Goal: Task Accomplishment & Management: Manage account settings

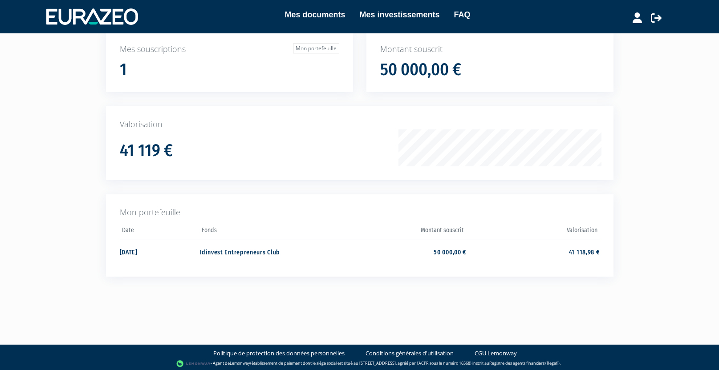
scroll to position [68, 0]
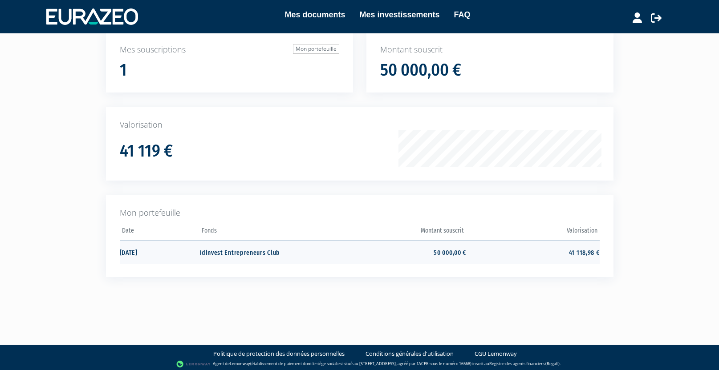
click at [583, 247] on td "41 118,98 €" at bounding box center [532, 252] width 133 height 24
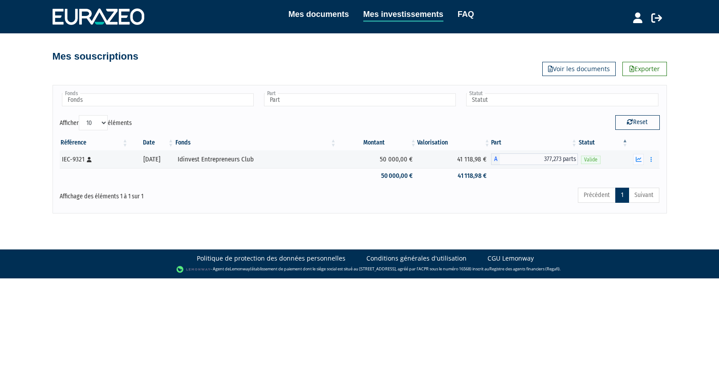
click at [314, 14] on link "Mes documents" at bounding box center [318, 14] width 61 height 12
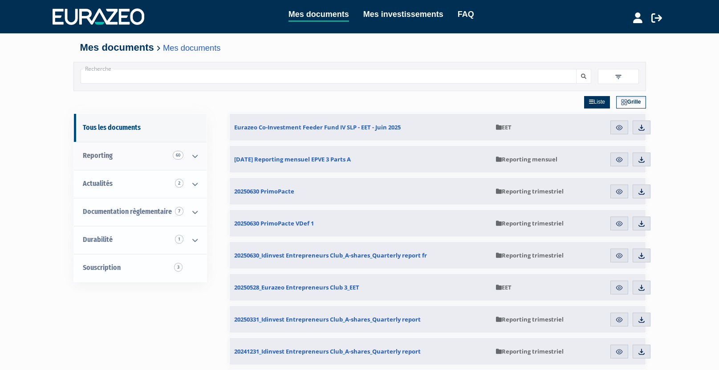
click at [179, 155] on span "60" at bounding box center [178, 155] width 11 height 9
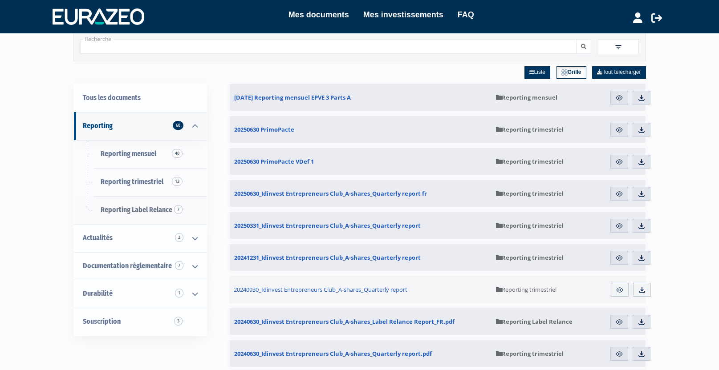
scroll to position [76, 0]
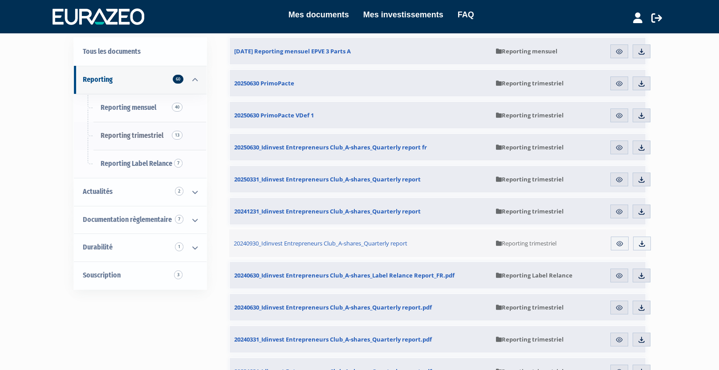
click at [179, 132] on span "13" at bounding box center [177, 135] width 11 height 9
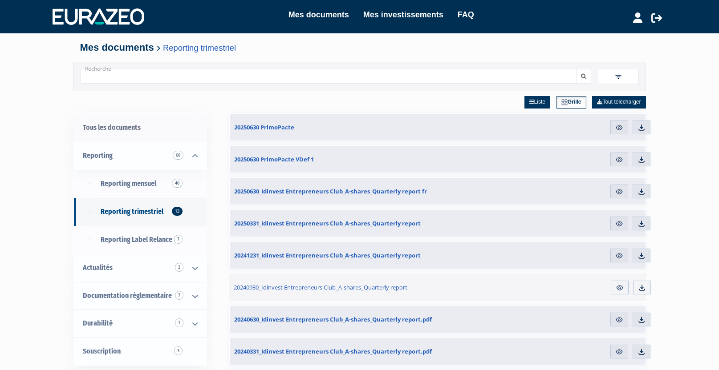
click at [134, 125] on link "Tous les documents" at bounding box center [140, 128] width 133 height 28
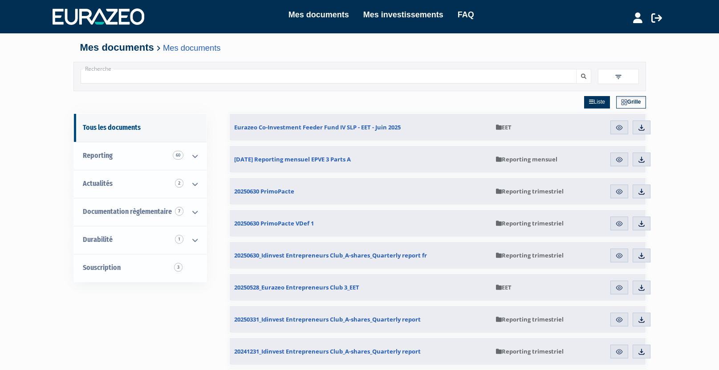
click at [413, 13] on link "Mes investissements" at bounding box center [403, 14] width 80 height 12
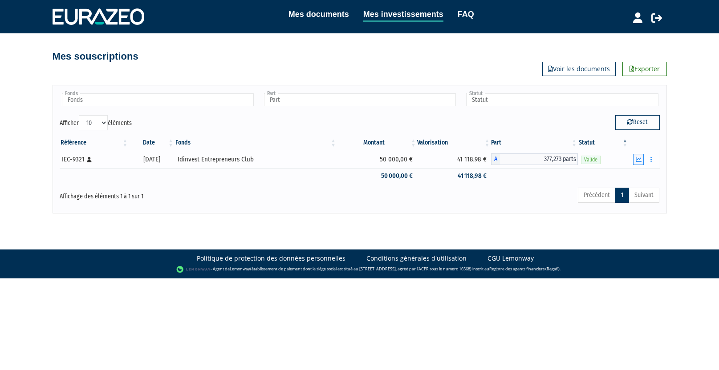
click at [641, 159] on icon "button" at bounding box center [639, 160] width 6 height 6
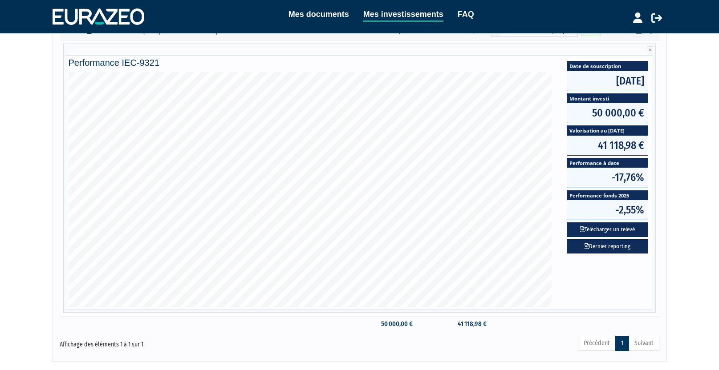
scroll to position [138, 0]
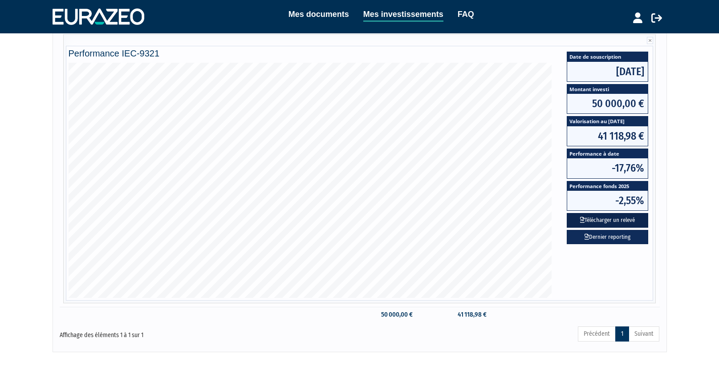
click at [607, 223] on button "Télécharger un relevé" at bounding box center [607, 220] width 81 height 15
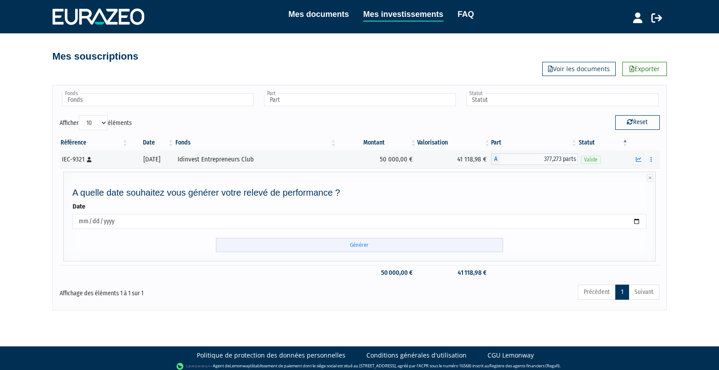
click at [360, 244] on input "Générer" at bounding box center [359, 245] width 287 height 15
click at [650, 158] on icon "button" at bounding box center [650, 160] width 1 height 6
click at [636, 190] on link "Rachat libre" at bounding box center [631, 192] width 45 height 15
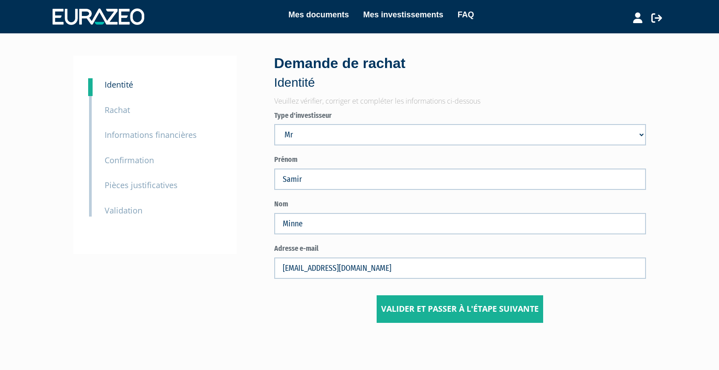
click at [120, 107] on small "Rachat" at bounding box center [117, 110] width 25 height 11
click at [658, 17] on icon at bounding box center [656, 17] width 11 height 11
